Goal: Task Accomplishment & Management: Complete application form

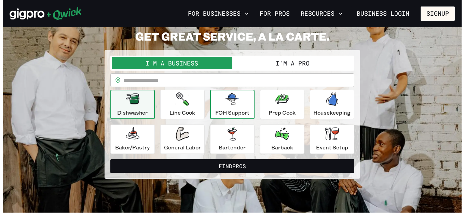
scroll to position [33, 0]
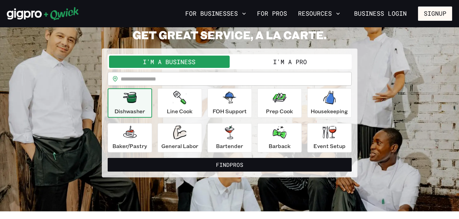
click at [315, 62] on button "I'm a Pro" at bounding box center [289, 62] width 121 height 12
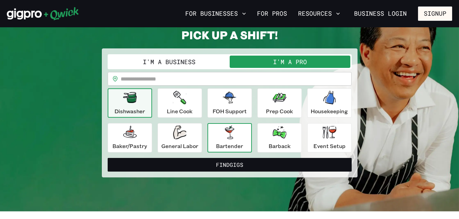
click at [225, 138] on icon "button" at bounding box center [229, 133] width 9 height 14
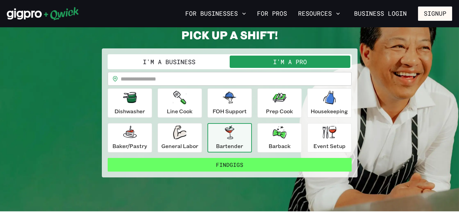
click at [233, 166] on button "Find Gigs" at bounding box center [230, 165] width 244 height 14
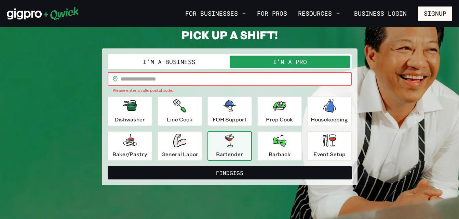
click at [140, 77] on input "text" at bounding box center [236, 79] width 231 height 14
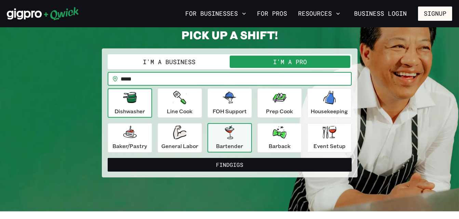
type input "**********"
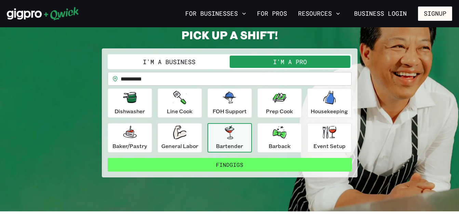
click at [192, 167] on button "Find Gigs" at bounding box center [230, 165] width 244 height 14
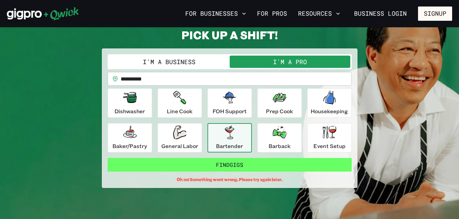
click at [240, 164] on button "Find Gigs" at bounding box center [230, 165] width 244 height 14
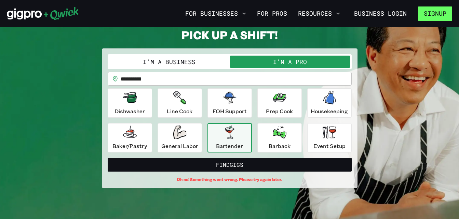
click at [447, 15] on button "Signup" at bounding box center [435, 13] width 34 height 14
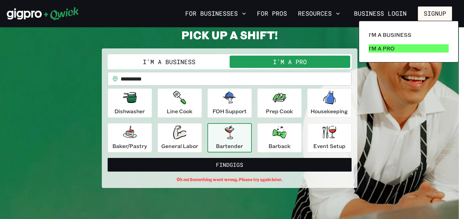
click at [375, 44] on link "I'm a Pro" at bounding box center [408, 49] width 85 height 14
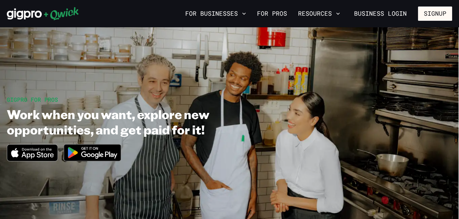
click at [40, 156] on icon "Download on the App Store" at bounding box center [38, 155] width 32 height 7
click at [435, 16] on button "Signup" at bounding box center [435, 13] width 34 height 14
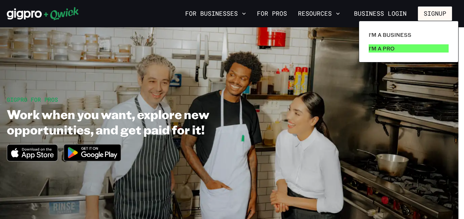
click at [383, 49] on p "I'm a Pro" at bounding box center [381, 48] width 26 height 8
click at [383, 48] on p "I'm a Pro" at bounding box center [381, 48] width 26 height 8
click at [438, 10] on div at bounding box center [232, 109] width 464 height 219
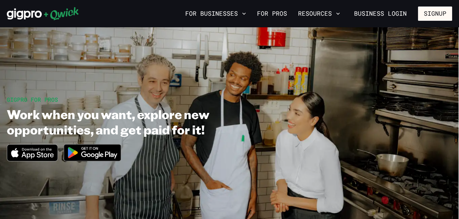
click at [438, 10] on button "Signup" at bounding box center [435, 13] width 34 height 14
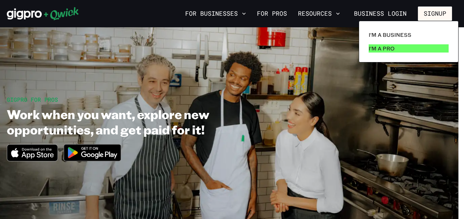
click at [393, 54] on link "I'm a Pro" at bounding box center [408, 49] width 85 height 14
click at [97, 155] on div at bounding box center [232, 109] width 464 height 219
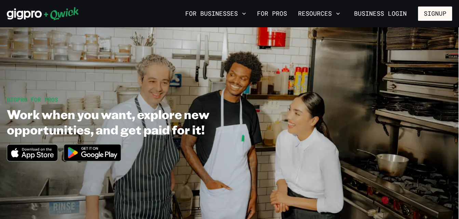
click at [86, 156] on img at bounding box center [92, 153] width 66 height 26
click at [276, 16] on link "For Pros" at bounding box center [272, 14] width 36 height 12
click at [286, 14] on link "For Pros" at bounding box center [272, 14] width 36 height 12
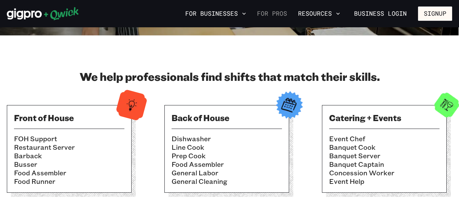
scroll to position [220, 0]
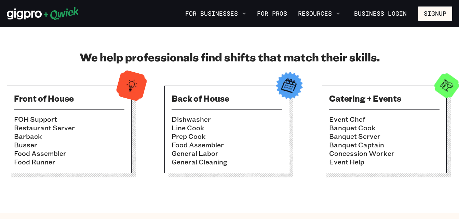
click at [382, 157] on li "Concession Worker" at bounding box center [384, 153] width 110 height 9
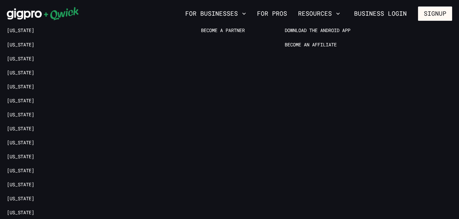
scroll to position [1411, 0]
